Goal: Task Accomplishment & Management: Manage account settings

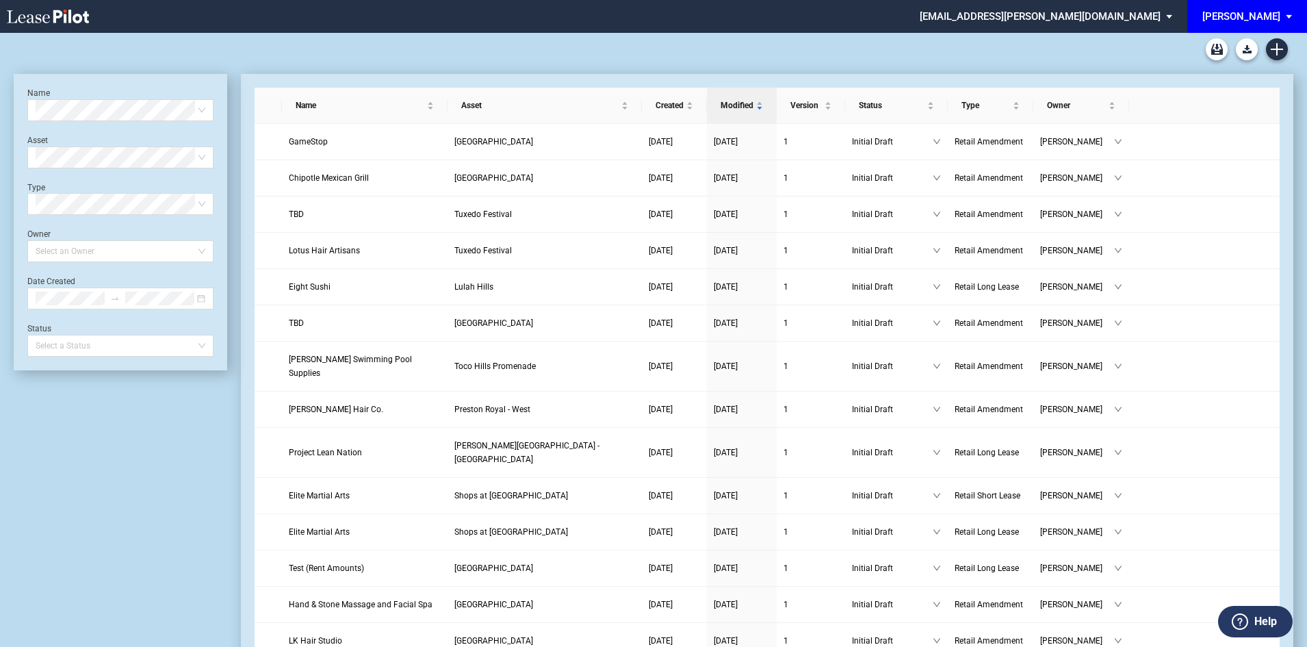
click at [1249, 18] on div "[PERSON_NAME]" at bounding box center [1241, 16] width 78 height 12
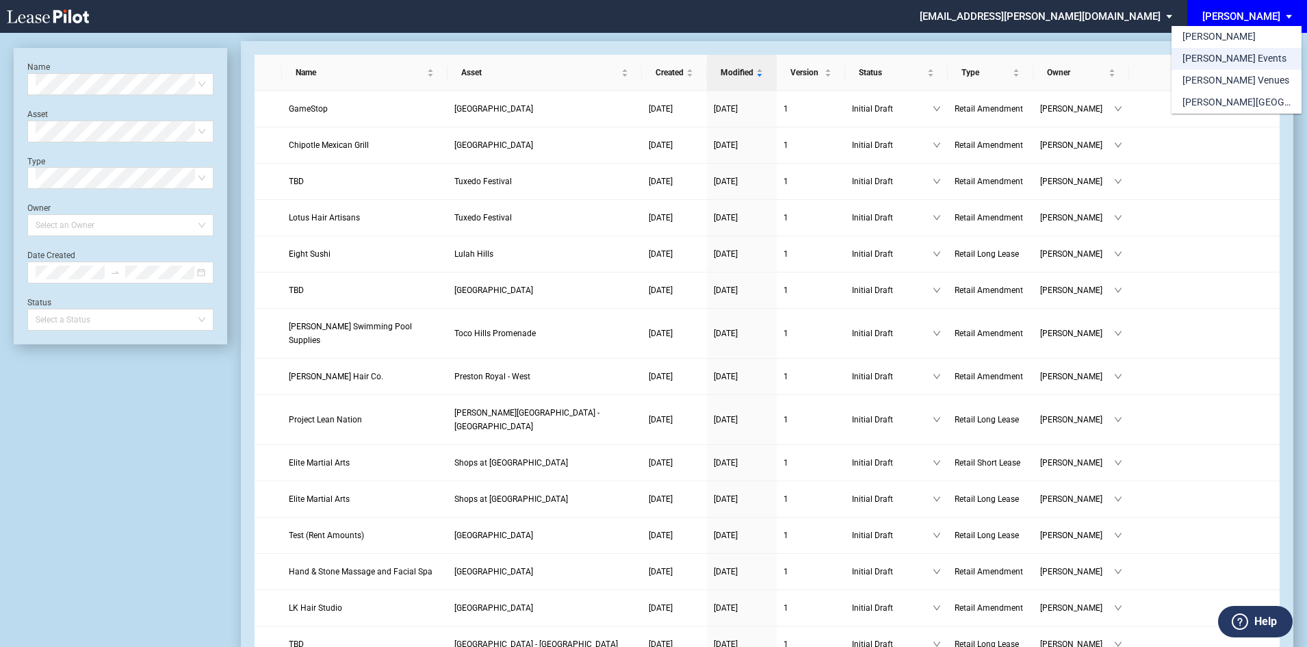
click at [1224, 62] on div "[PERSON_NAME] Events" at bounding box center [1234, 59] width 104 height 14
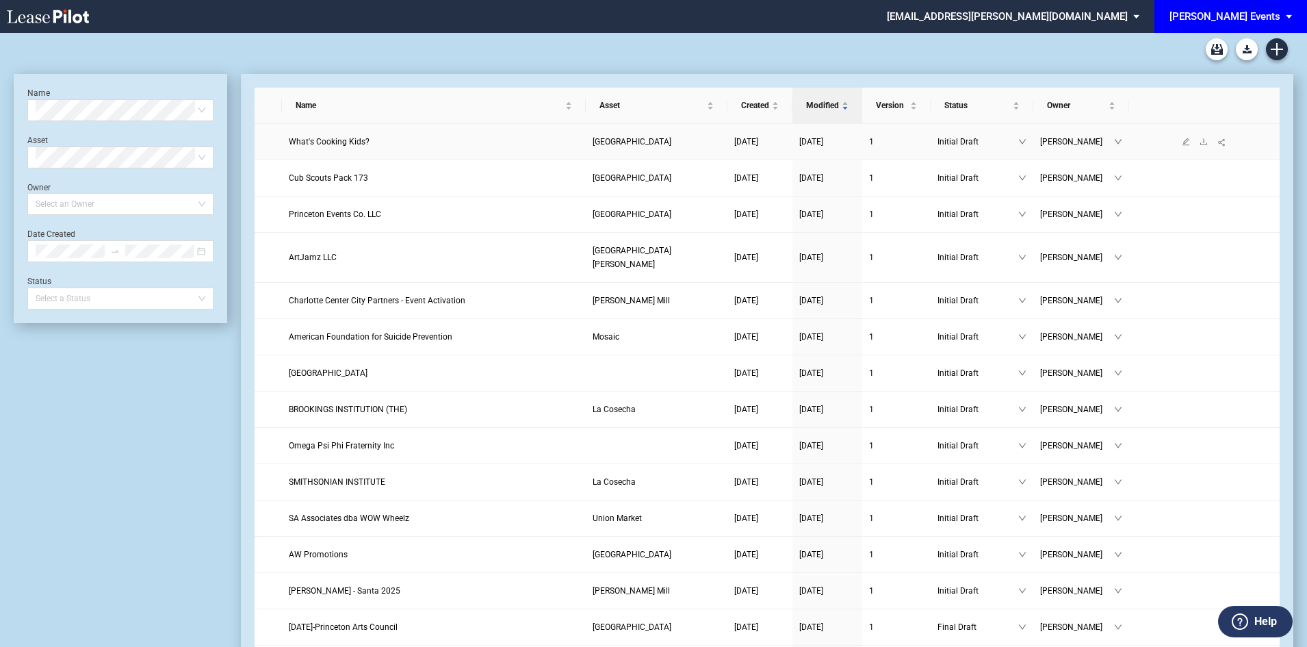
click at [341, 143] on span "What's Cooking Kids?" at bounding box center [329, 142] width 81 height 10
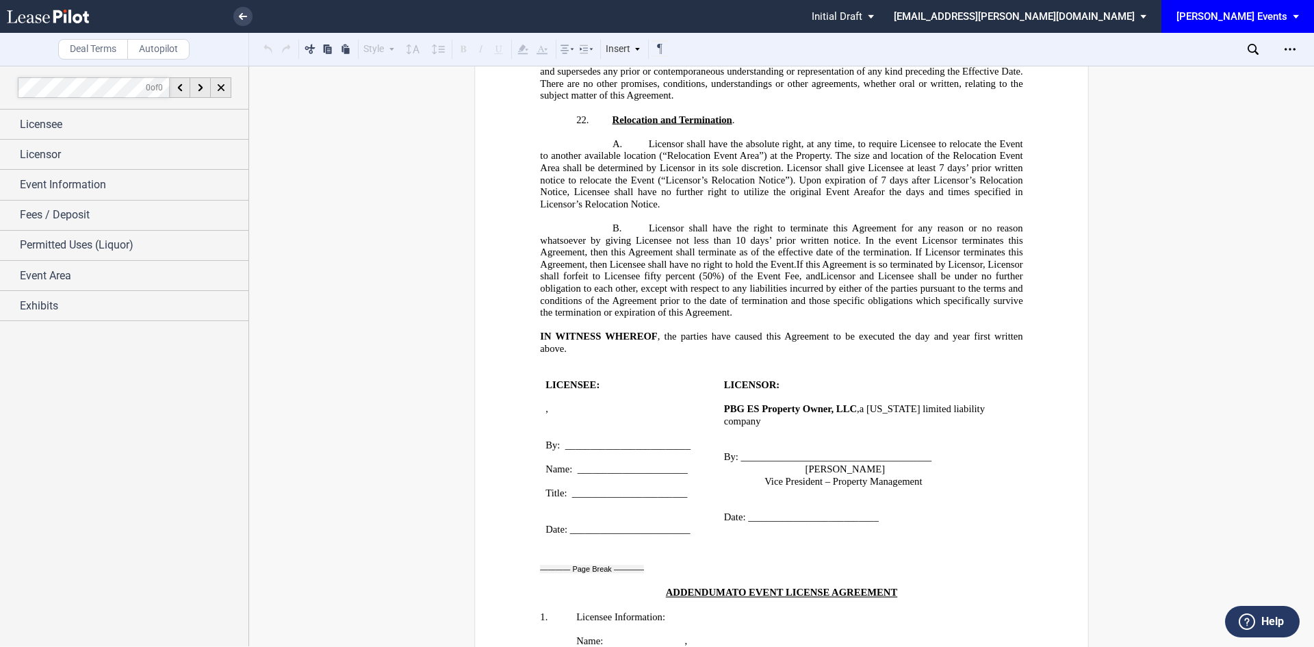
scroll to position [2001, 0]
click at [121, 125] on div "Licensee" at bounding box center [134, 124] width 229 height 16
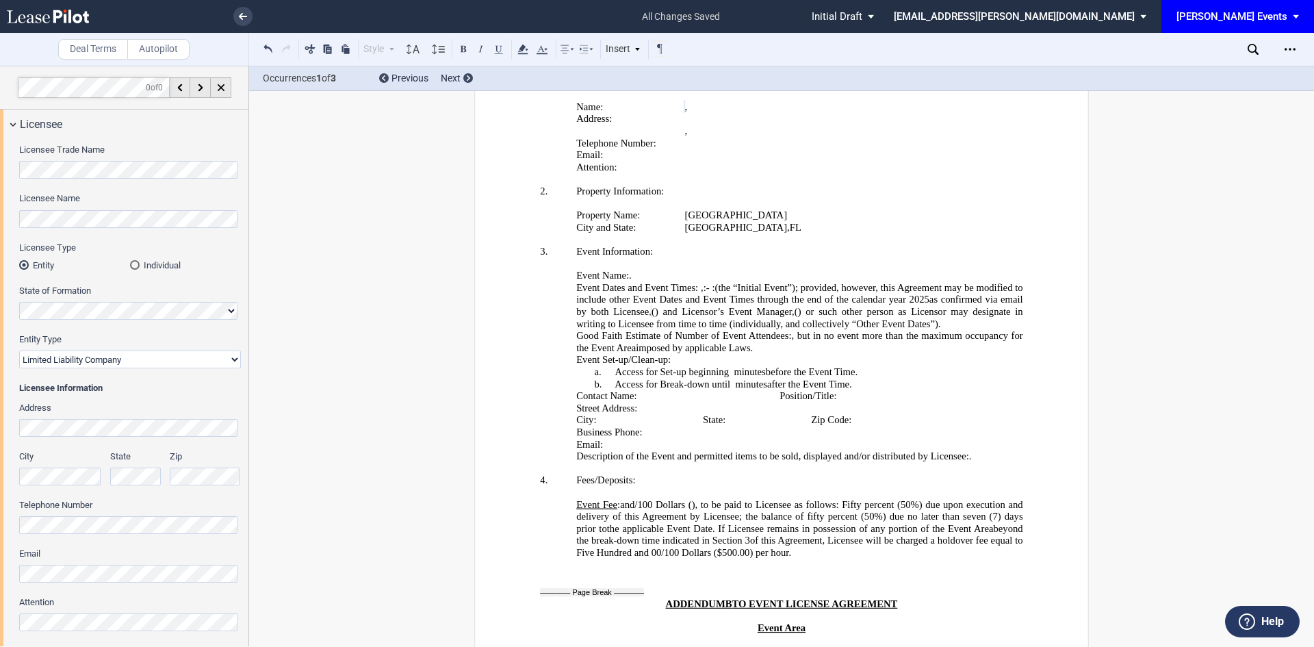
scroll to position [190, 0]
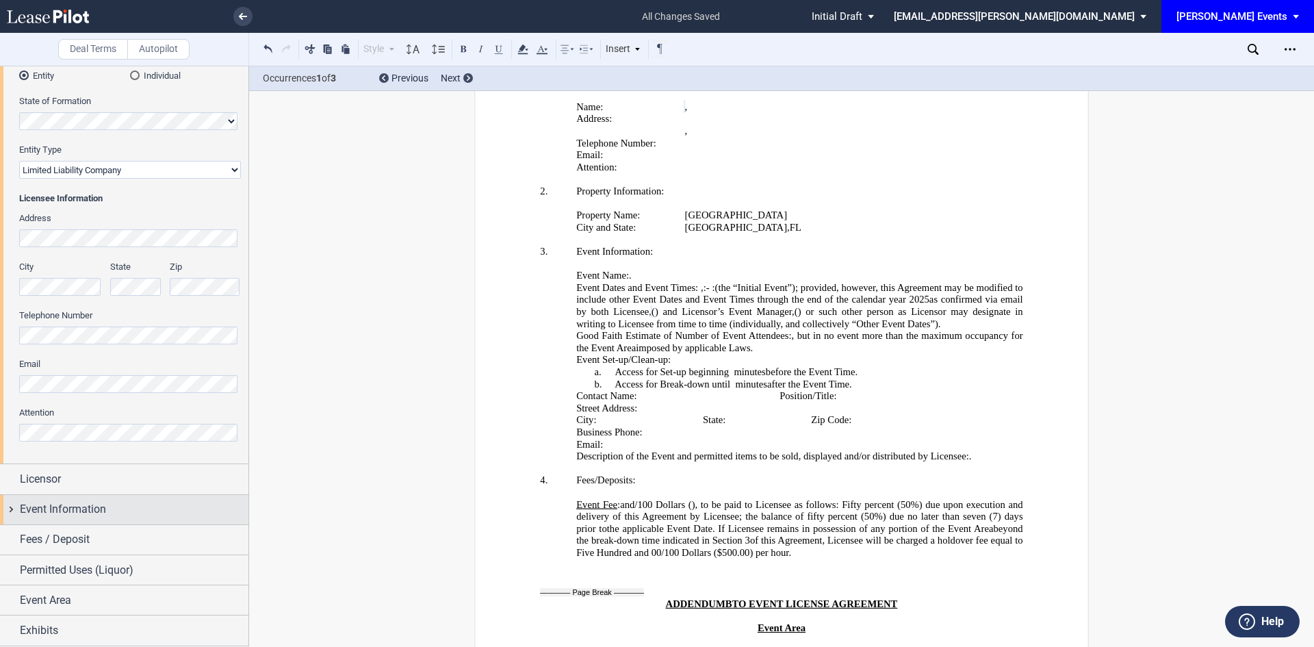
click at [91, 507] on span "Event Information" at bounding box center [63, 509] width 86 height 16
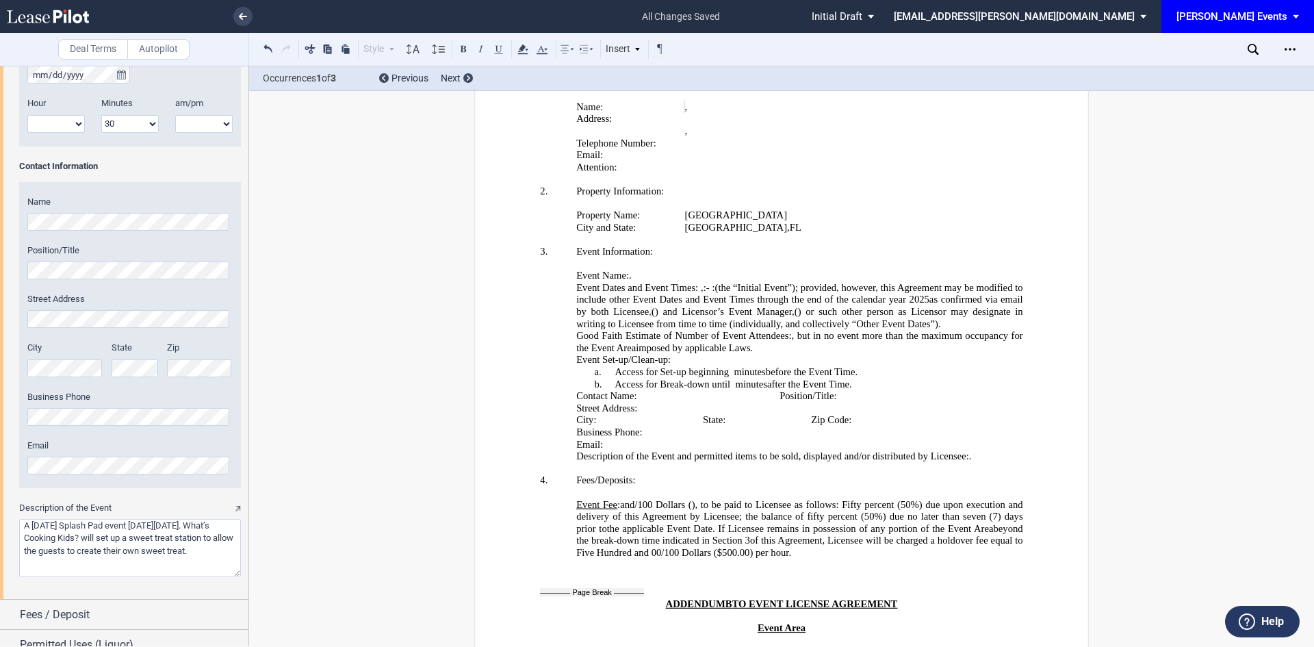
scroll to position [1307, 0]
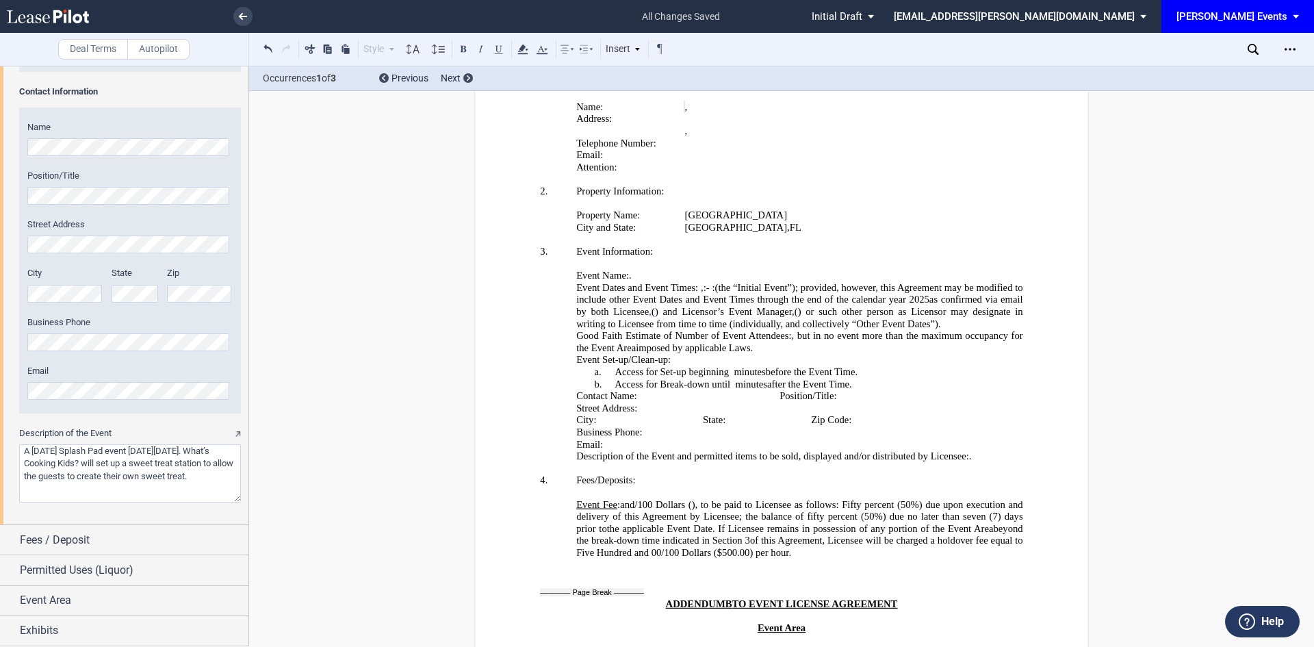
click at [110, 486] on textarea "Description of the Event" at bounding box center [130, 473] width 222 height 58
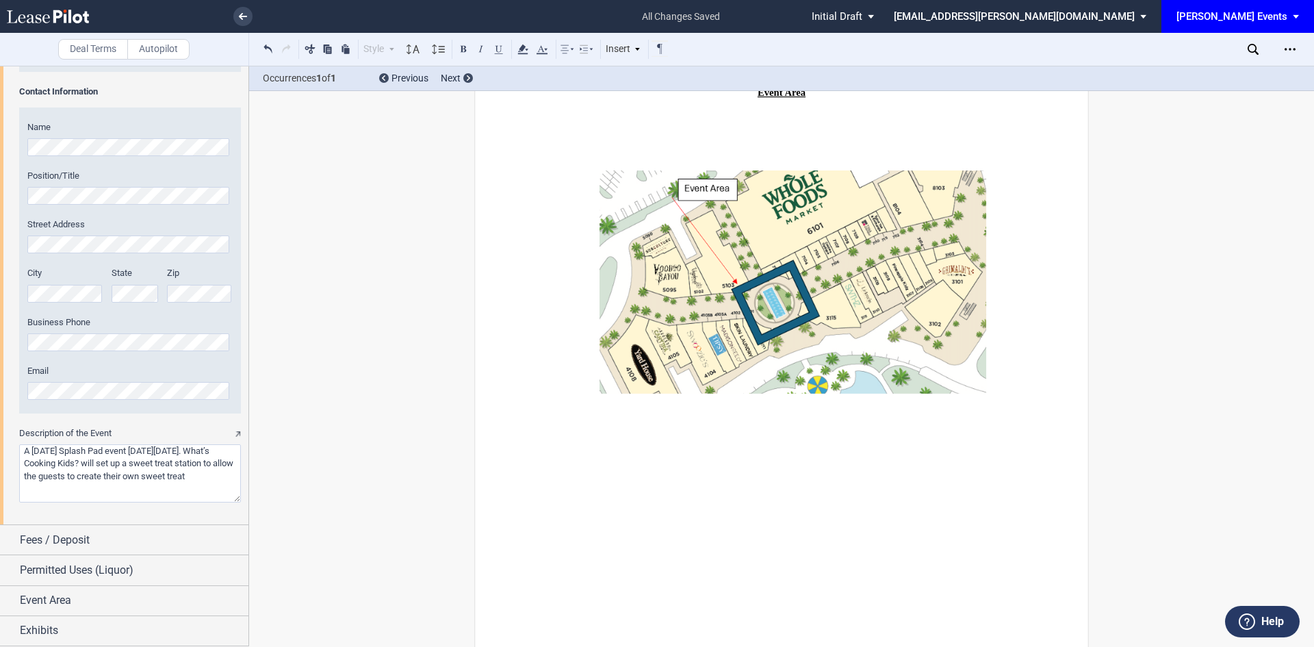
scroll to position [3324, 0]
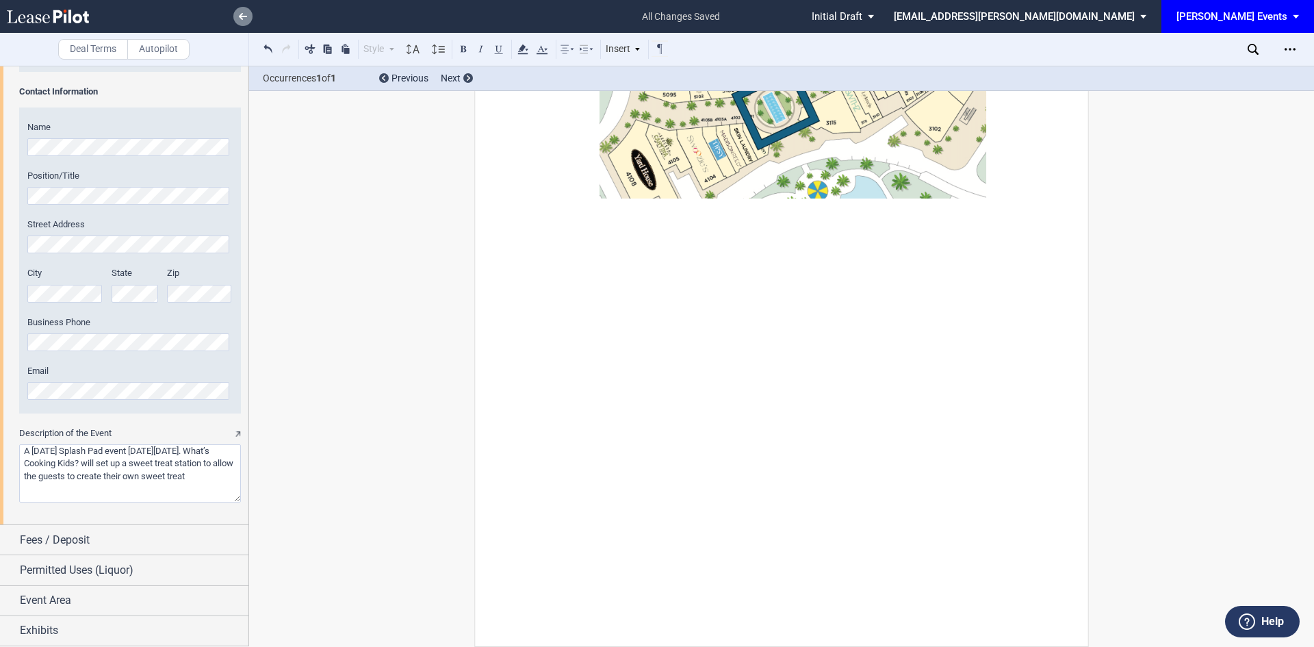
type textarea "A Halloween Splash Pad event on Saturday, October 25, 2025. What’s Cooking Kids…"
click at [242, 18] on icon at bounding box center [243, 16] width 8 height 7
